Goal: Transaction & Acquisition: Obtain resource

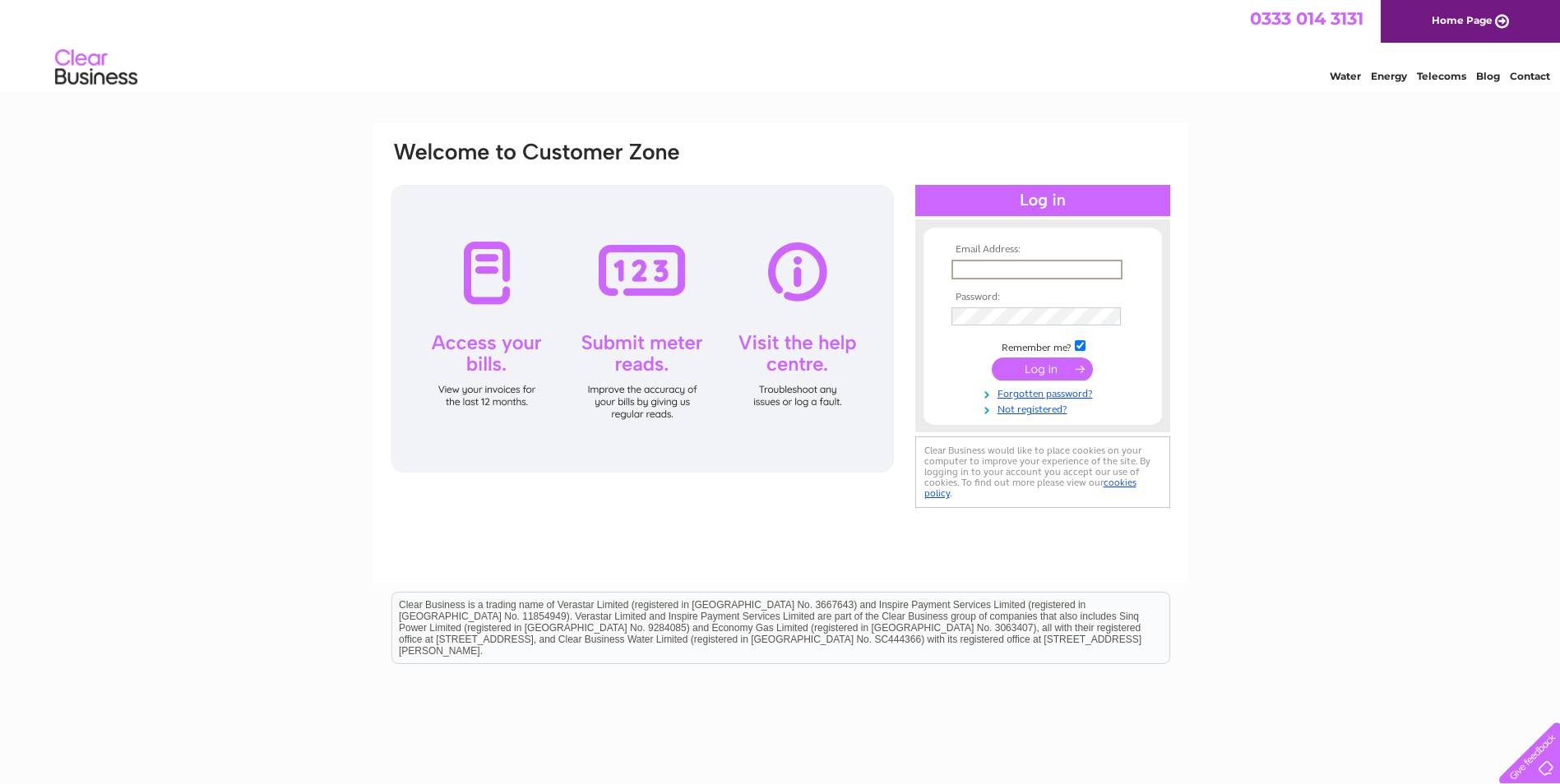
click at [981, 271] on input "text" at bounding box center [1037, 269] width 171 height 20
type input "n"
click at [988, 269] on input "text" at bounding box center [1036, 268] width 169 height 18
click at [973, 269] on input "text" at bounding box center [1036, 268] width 169 height 18
type input "[EMAIL_ADDRESS][DOMAIN_NAME]"
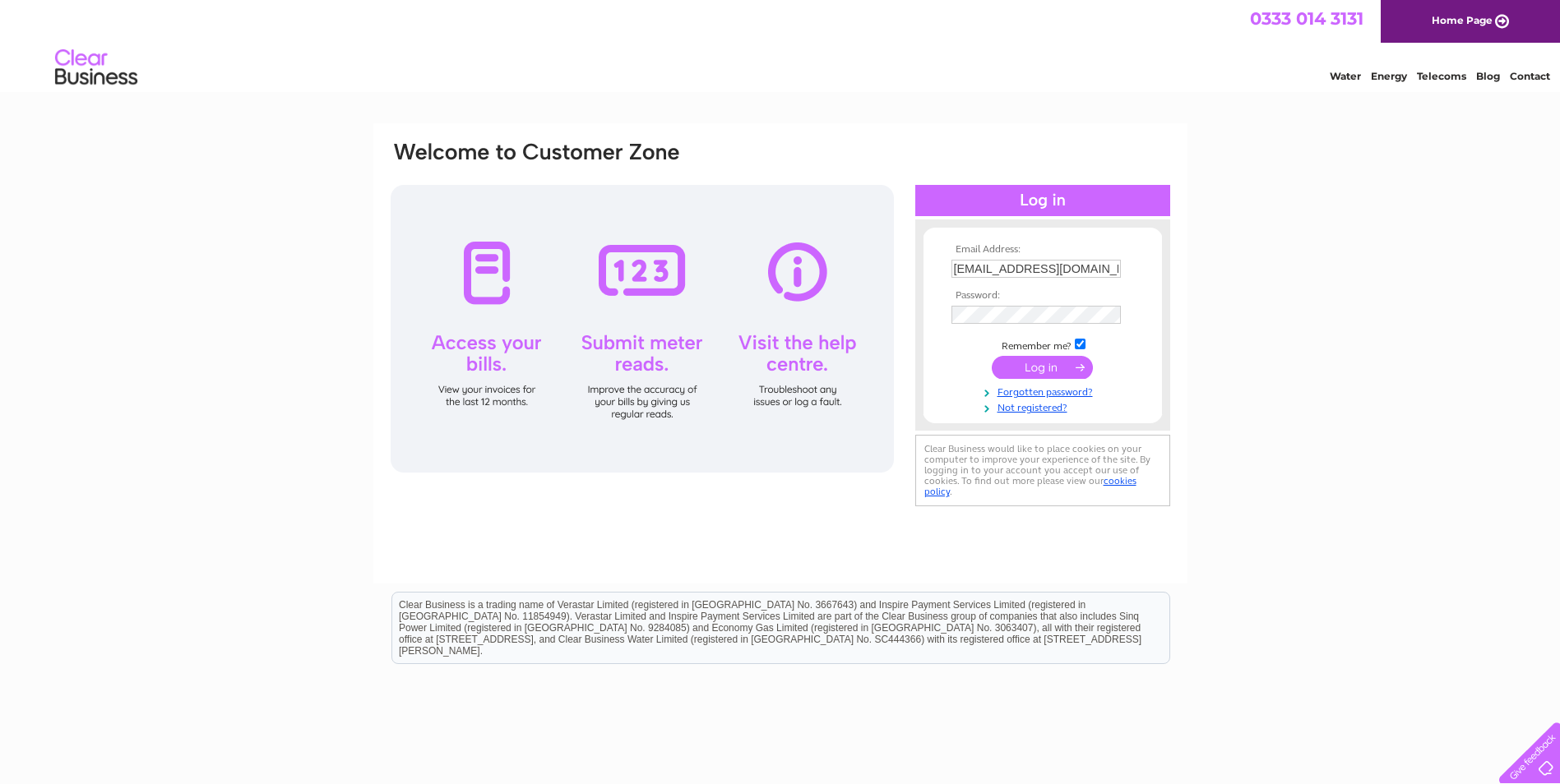
click at [1041, 364] on input "submit" at bounding box center [1042, 367] width 101 height 23
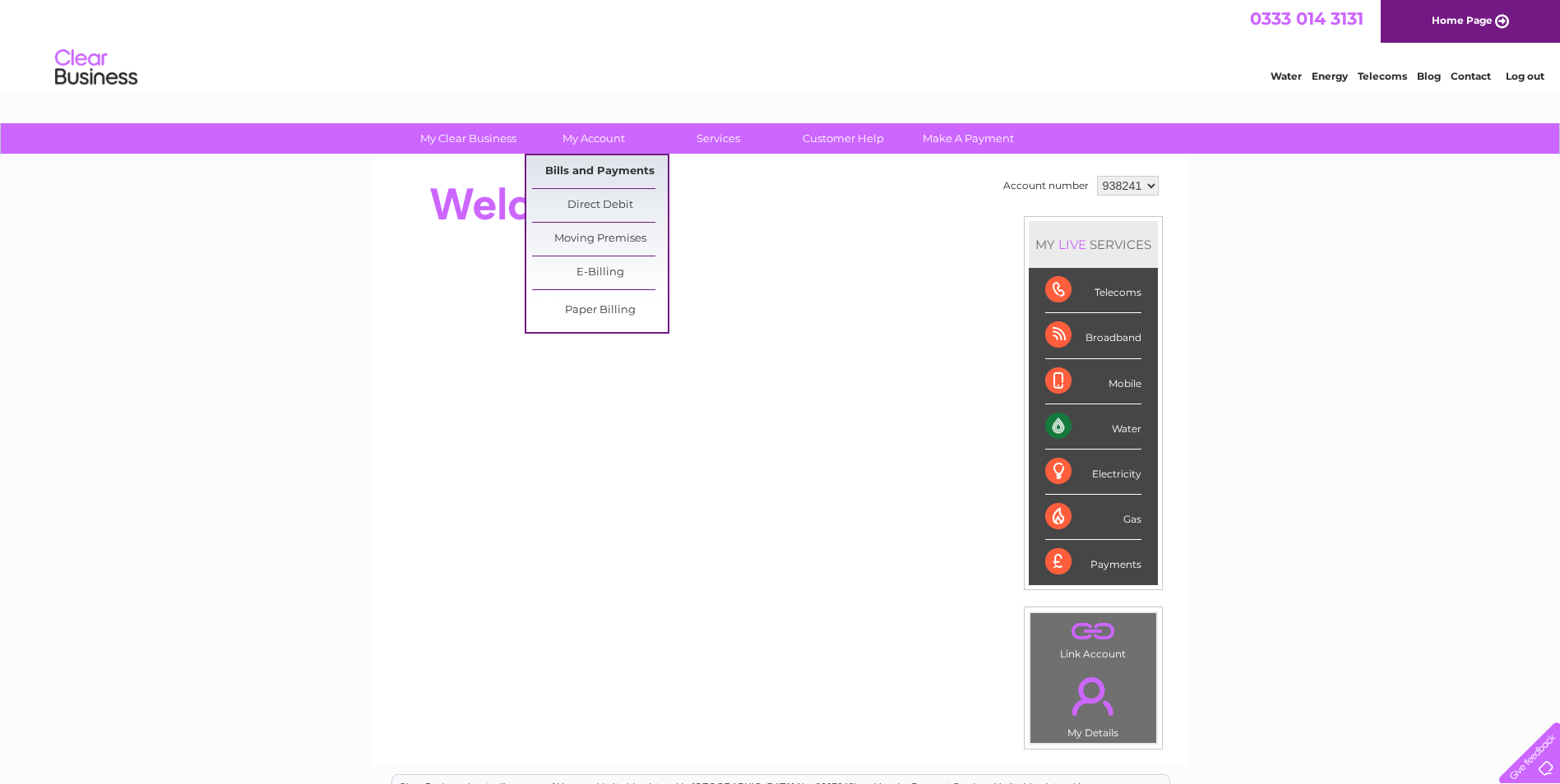
click at [582, 166] on link "Bills and Payments" at bounding box center [600, 172] width 136 height 33
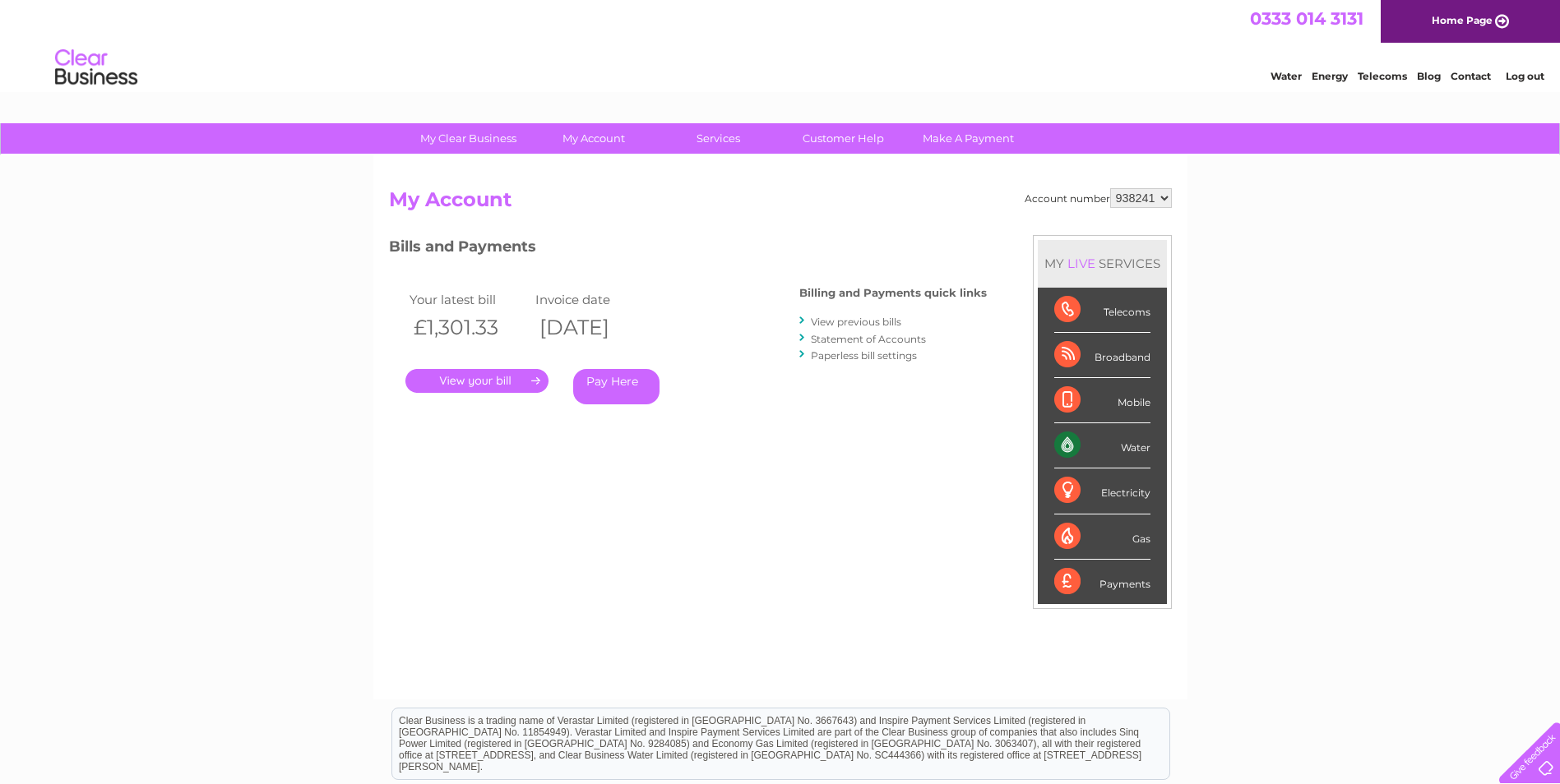
click at [523, 380] on link "." at bounding box center [477, 380] width 143 height 23
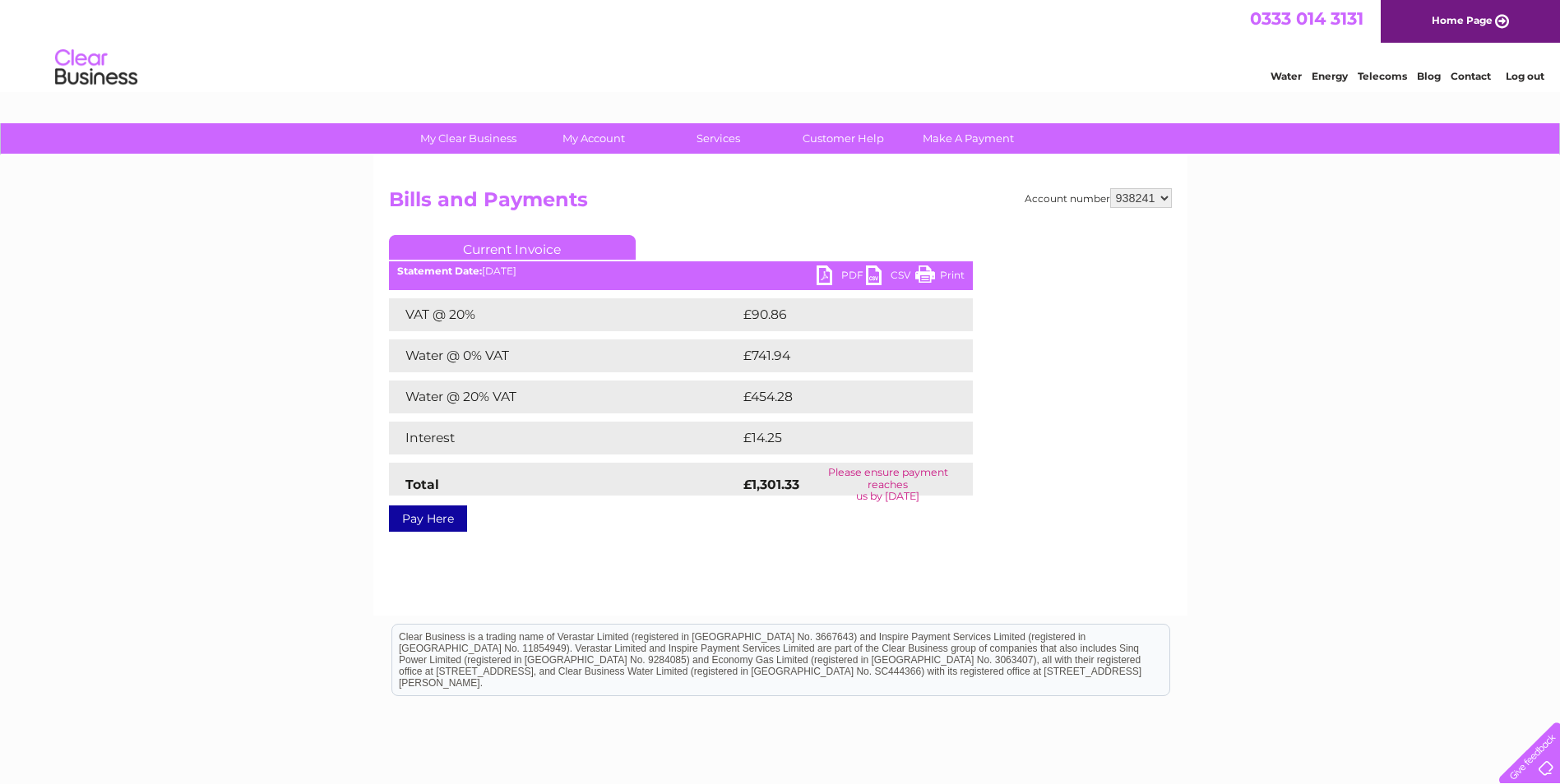
click at [845, 268] on link "PDF" at bounding box center [841, 277] width 50 height 23
